Goal: Transaction & Acquisition: Purchase product/service

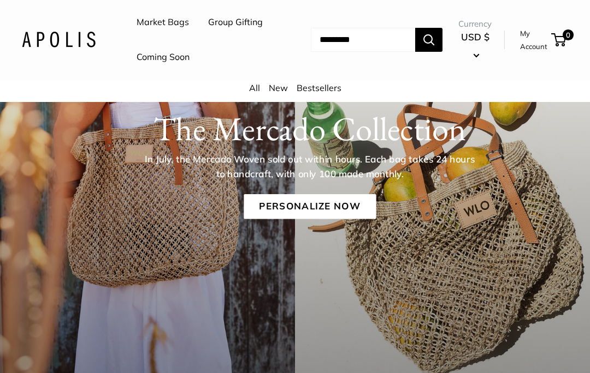
scroll to position [160, 0]
click at [445, 181] on p "In July, the Mercado Woven sold out within hours. Each bag takes 24 hours to ha…" at bounding box center [309, 166] width 337 height 29
click at [330, 219] on link "Personalize Now" at bounding box center [310, 206] width 132 height 25
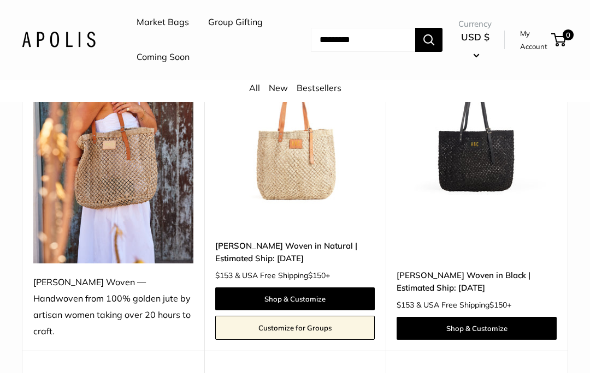
scroll to position [212, 0]
click at [490, 309] on span "& USA Free Shipping $150 +" at bounding box center [463, 305] width 95 height 8
click at [490, 332] on link "Shop & Customize" at bounding box center [476, 328] width 160 height 23
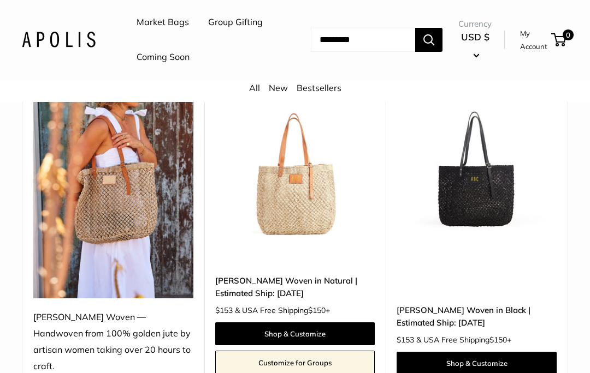
scroll to position [263, 0]
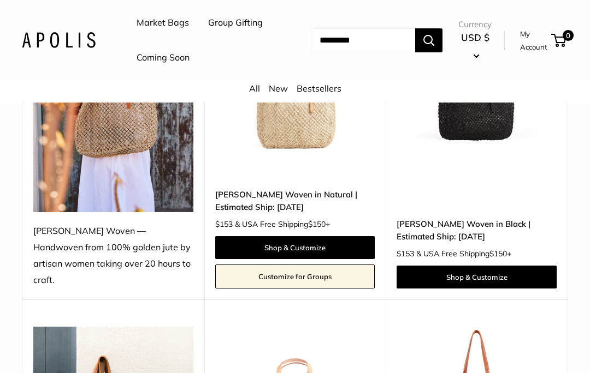
click at [500, 289] on link "Shop & Customize" at bounding box center [476, 277] width 160 height 23
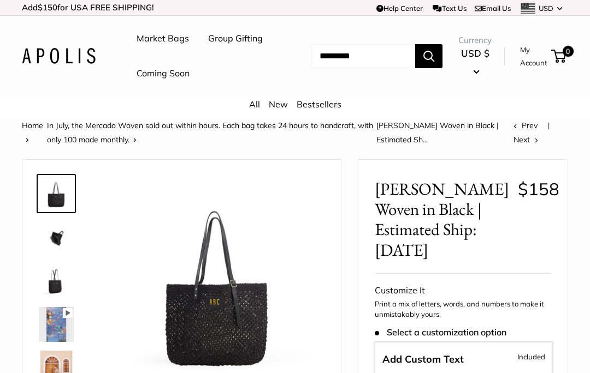
scroll to position [48, 0]
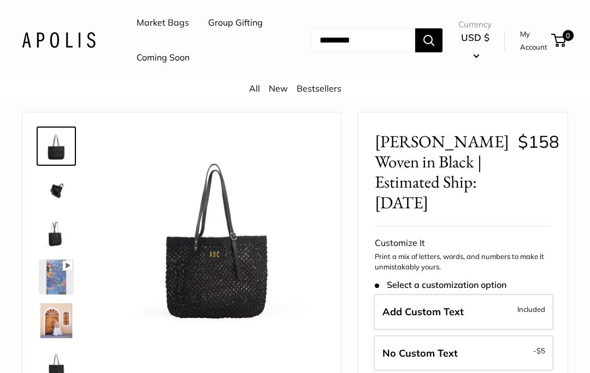
click at [48, 251] on img at bounding box center [56, 233] width 35 height 35
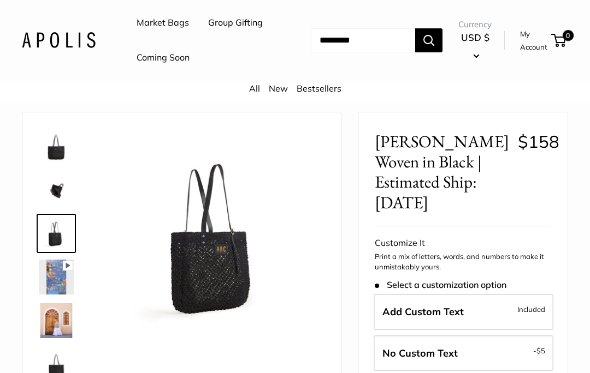
click at [51, 207] on img at bounding box center [56, 190] width 35 height 35
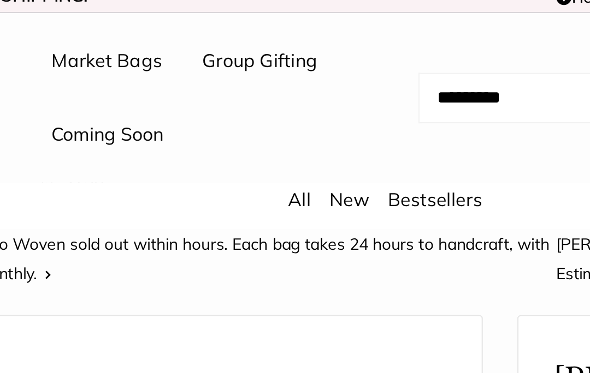
scroll to position [0, 0]
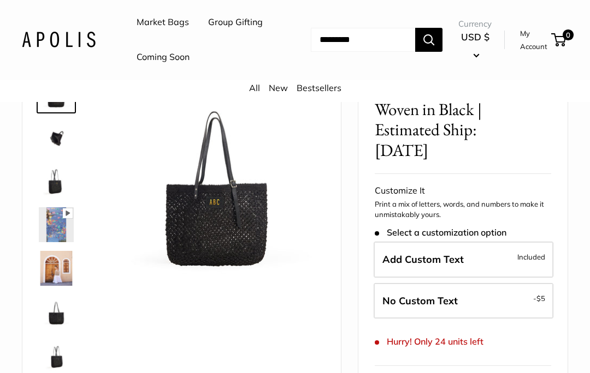
scroll to position [109, 0]
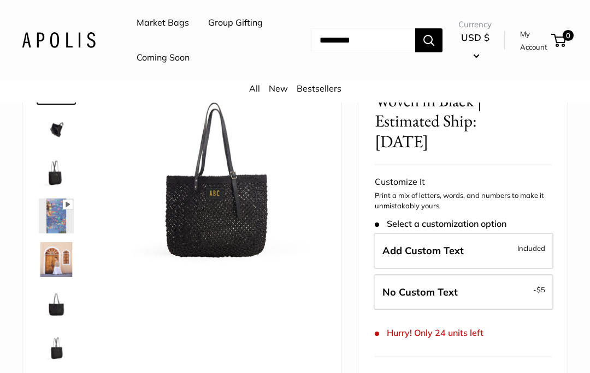
click at [450, 257] on span "Add Custom Text" at bounding box center [422, 251] width 81 height 13
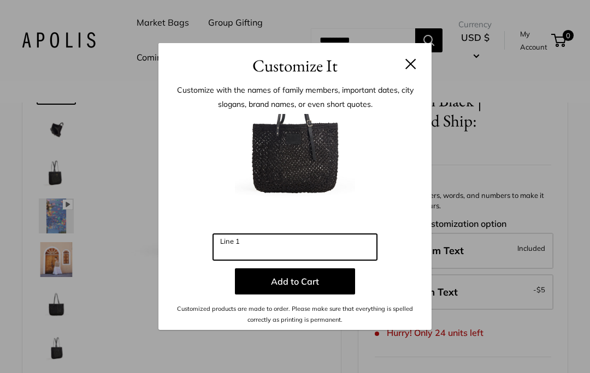
click at [340, 260] on input "Line 1" at bounding box center [295, 247] width 164 height 26
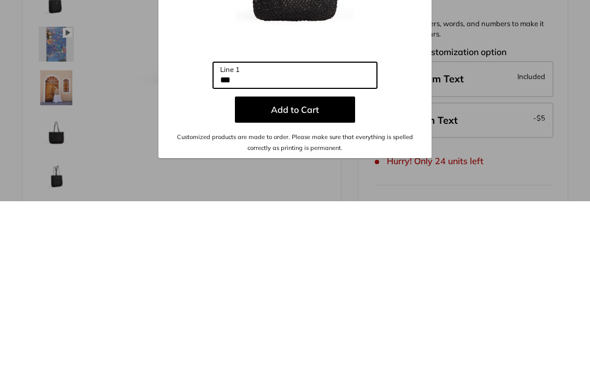
type input "***"
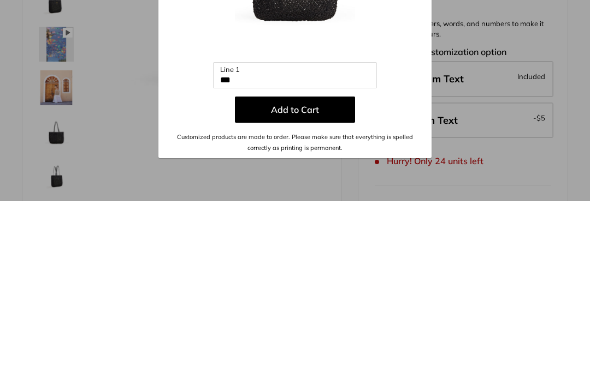
click at [303, 269] on button "Add to Cart" at bounding box center [295, 282] width 120 height 26
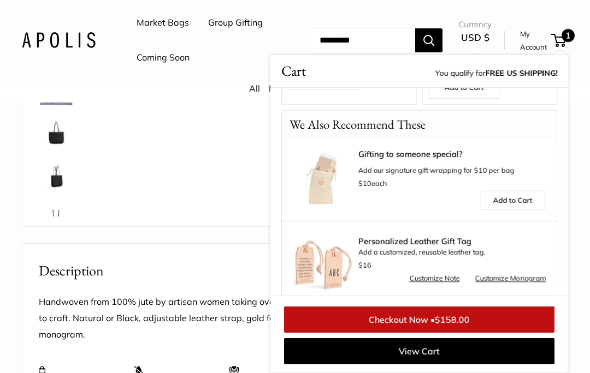
scroll to position [222, 0]
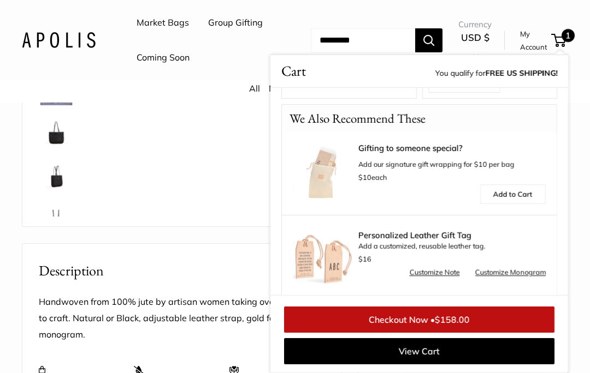
click at [517, 333] on link "Checkout Now • $158.00" at bounding box center [419, 320] width 270 height 26
